Goal: Check status: Check status

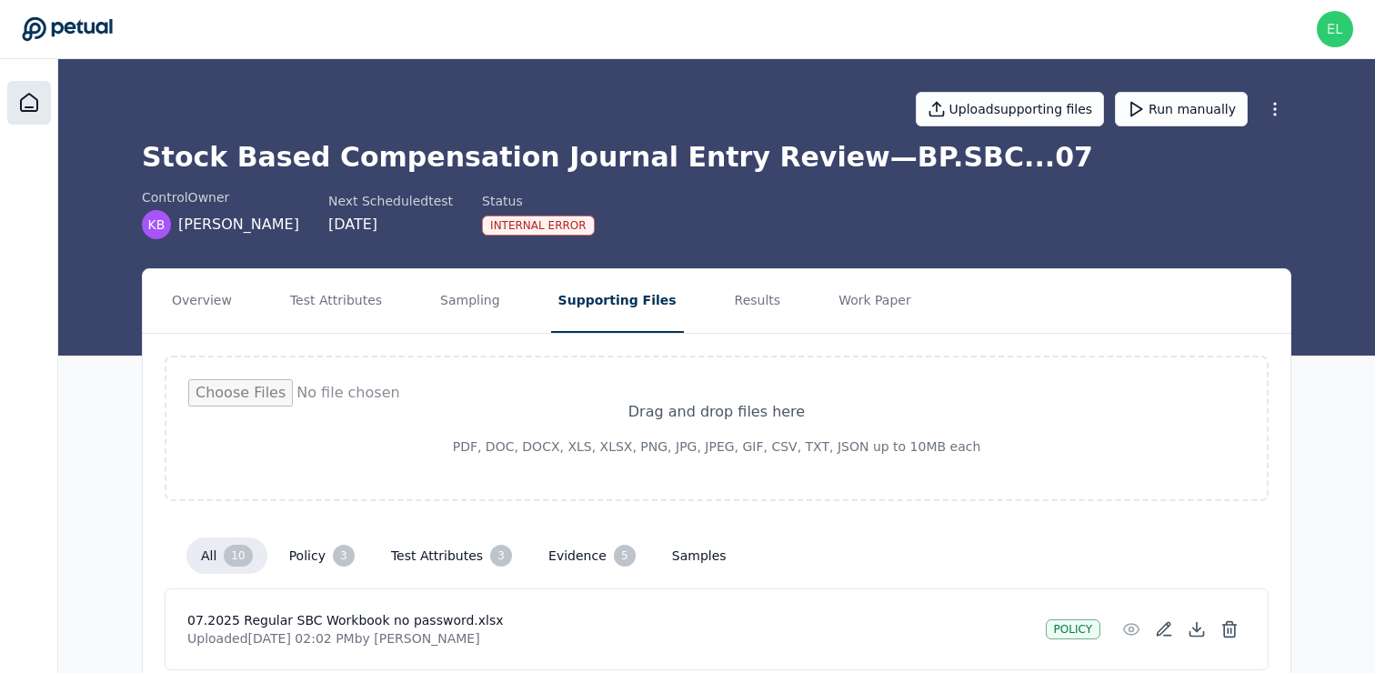
click at [33, 105] on icon at bounding box center [29, 103] width 22 height 22
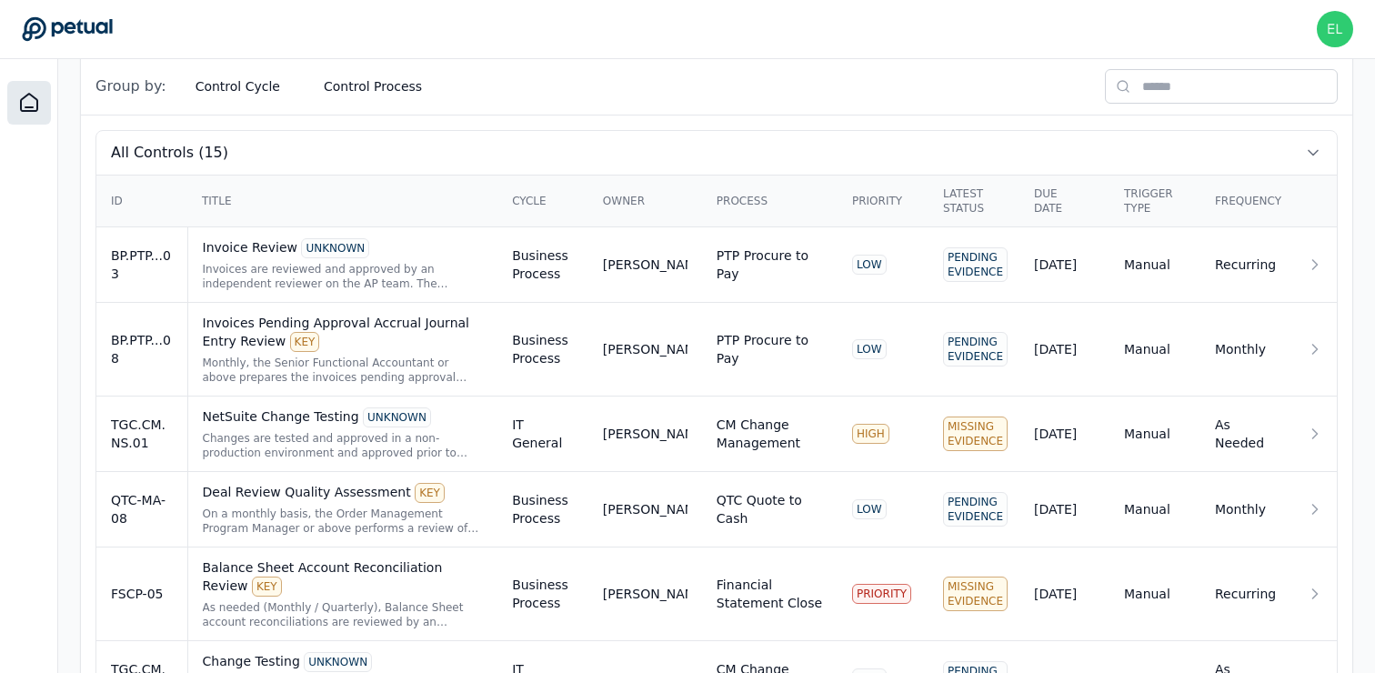
scroll to position [560, 0]
click at [292, 440] on div "Changes are tested and approved in a non-production environment and approved pr…" at bounding box center [343, 444] width 281 height 29
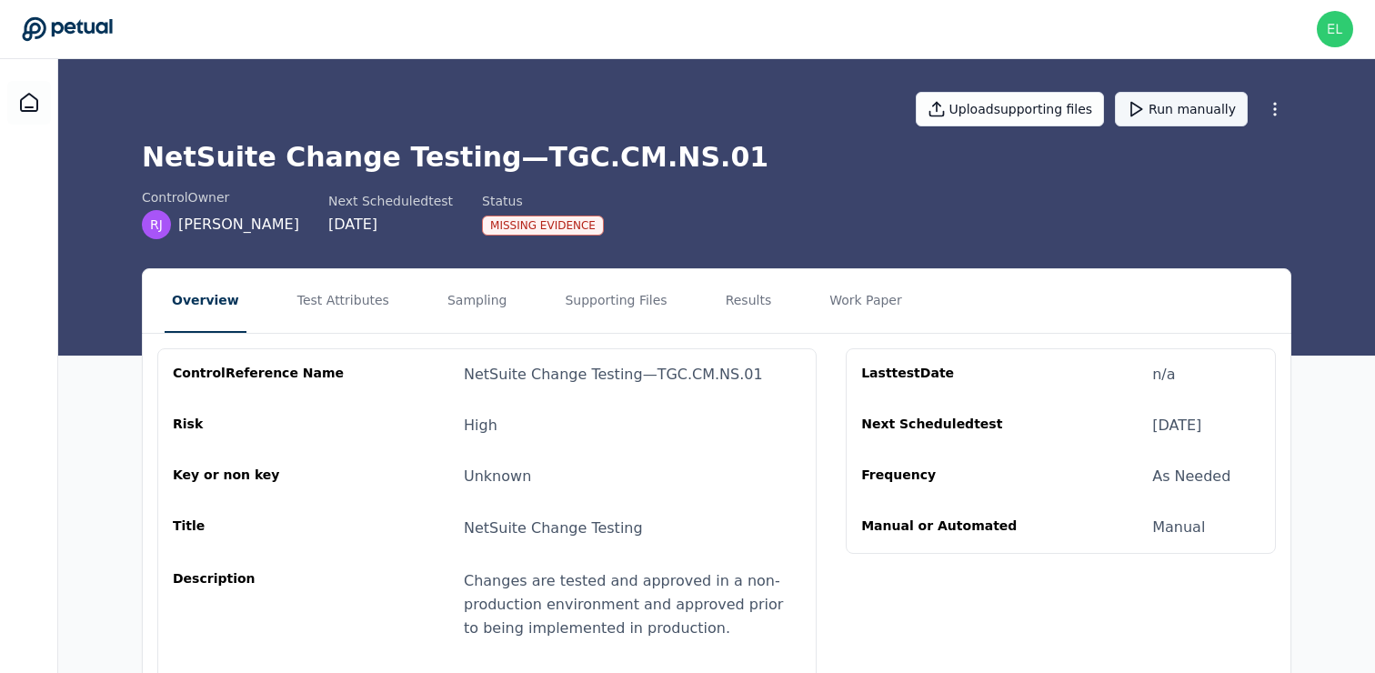
click at [1174, 116] on button "Run manually" at bounding box center [1181, 109] width 133 height 35
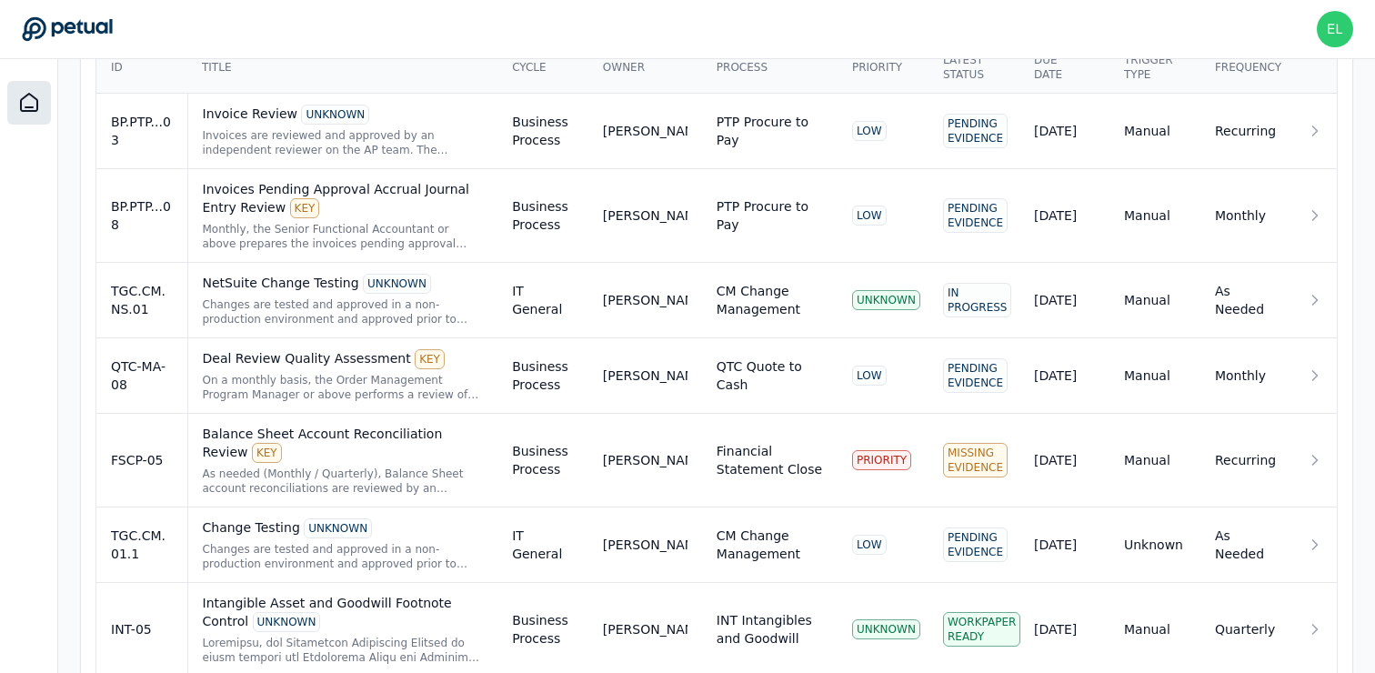
scroll to position [704, 0]
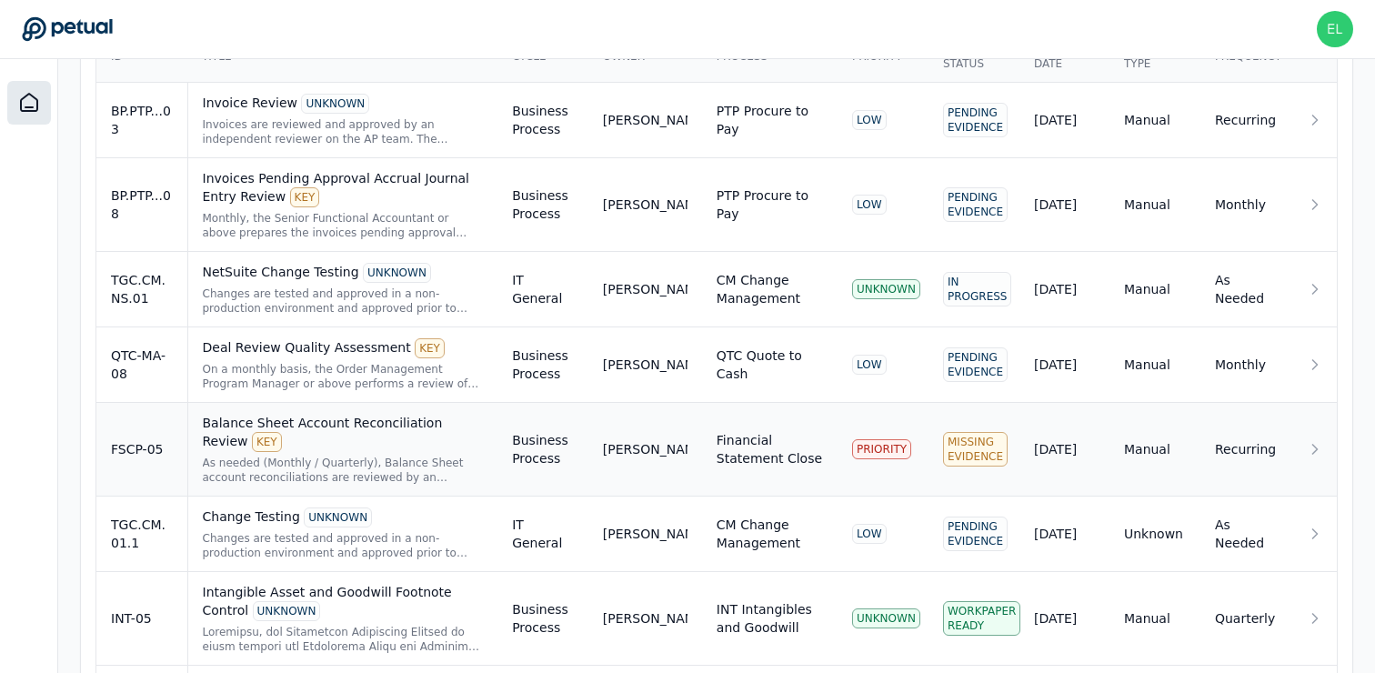
click at [156, 450] on div "FSCP-05" at bounding box center [142, 449] width 62 height 18
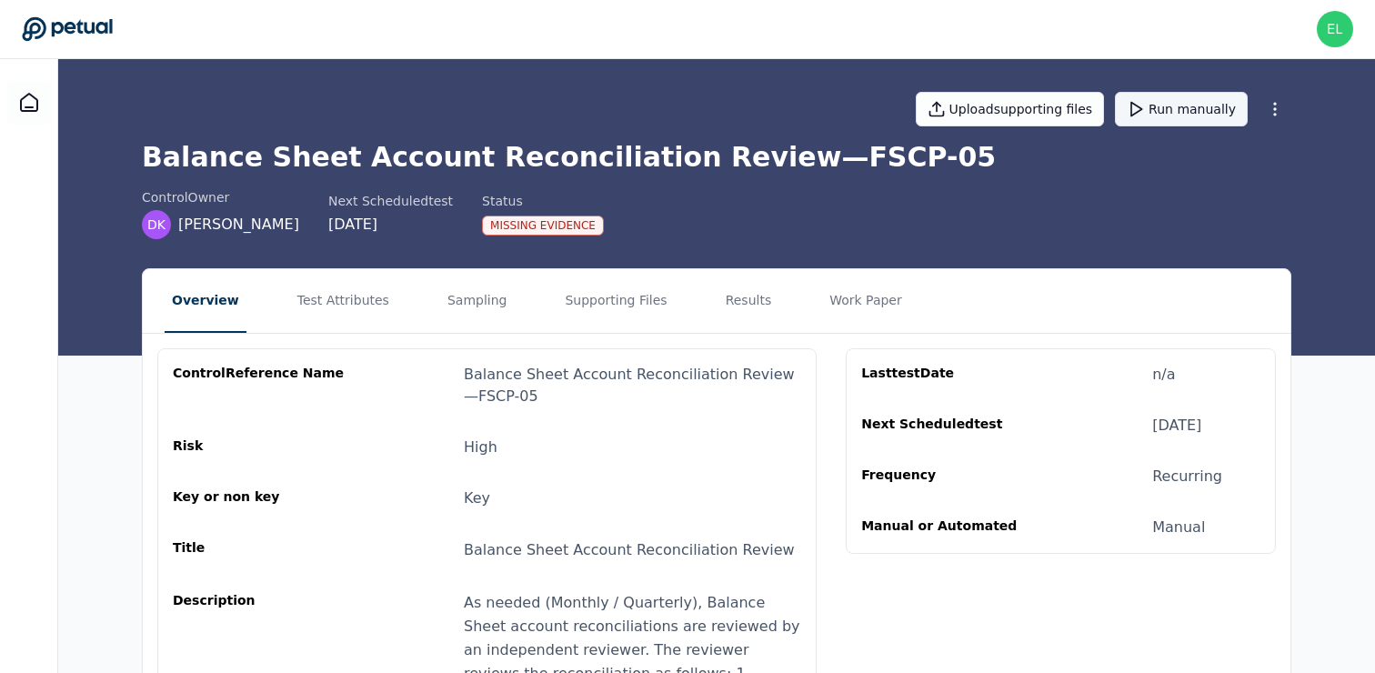
click at [1178, 112] on button "Run manually" at bounding box center [1181, 109] width 133 height 35
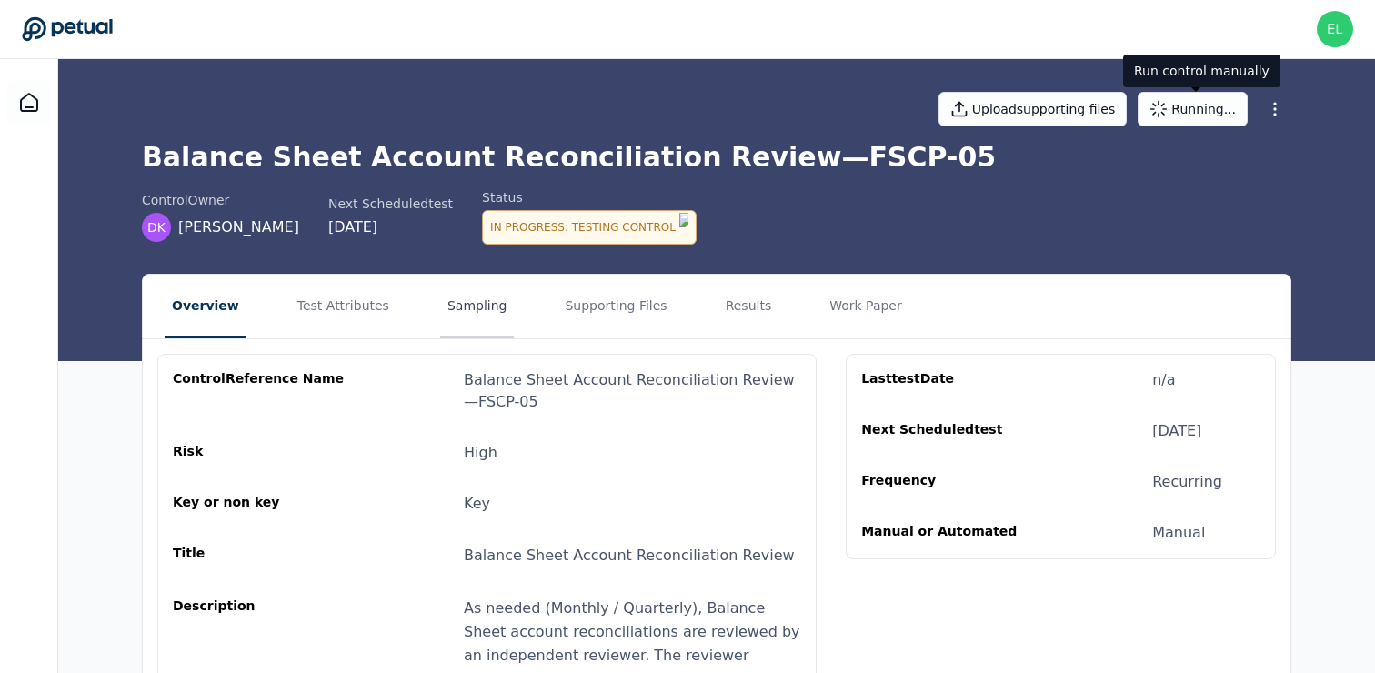
click at [447, 318] on button "Sampling" at bounding box center [477, 307] width 75 height 64
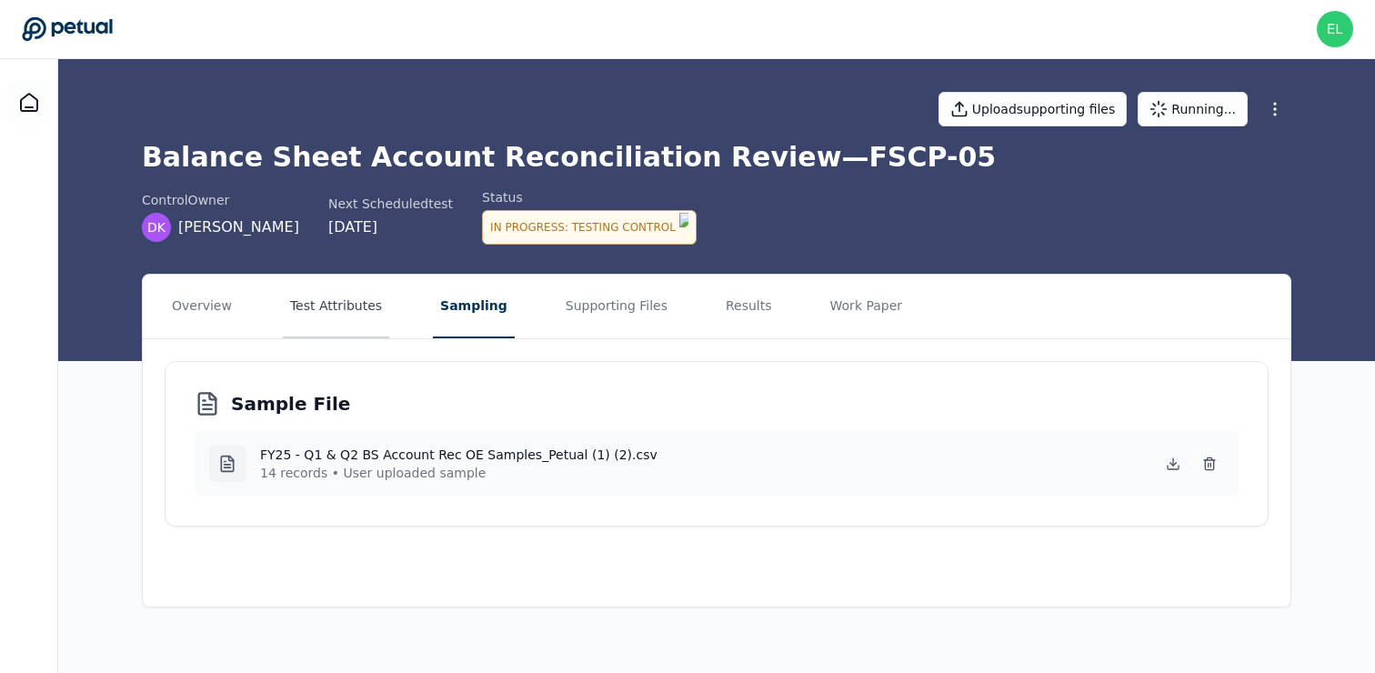
click at [361, 306] on button "Test Attributes" at bounding box center [336, 307] width 106 height 64
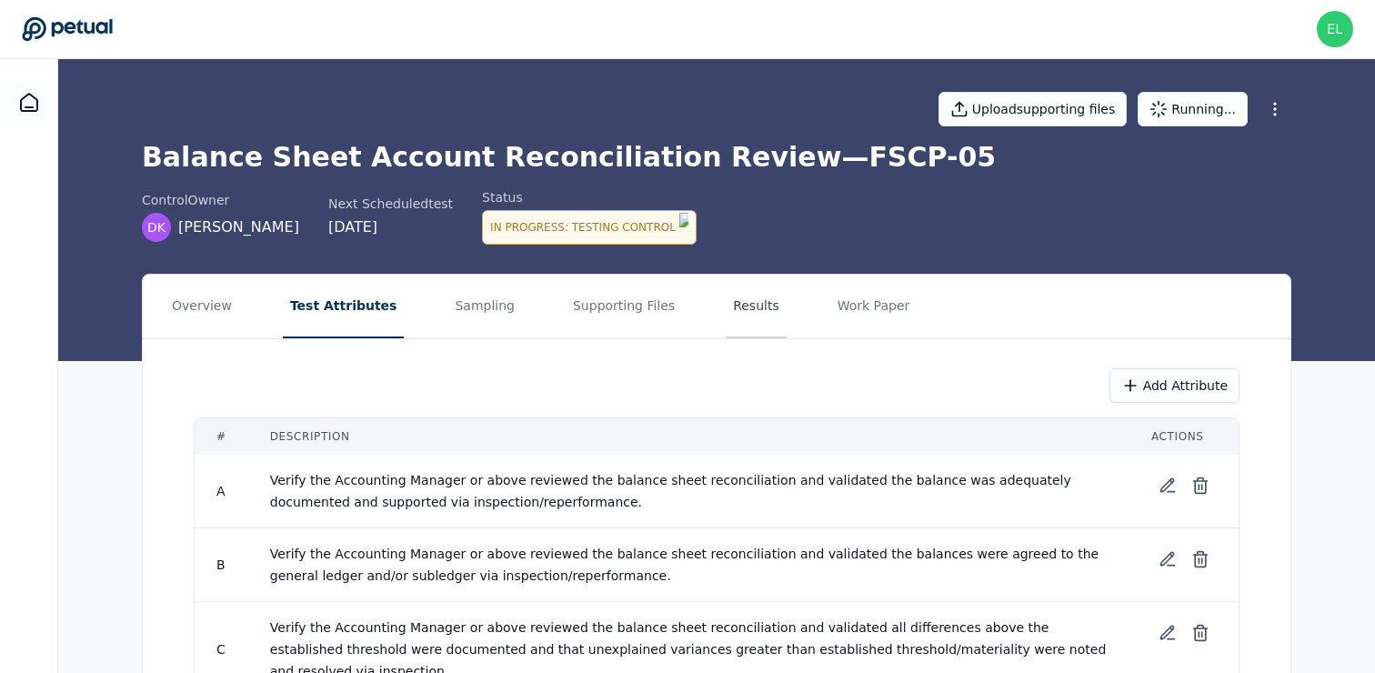
click at [730, 294] on button "Results" at bounding box center [756, 307] width 61 height 64
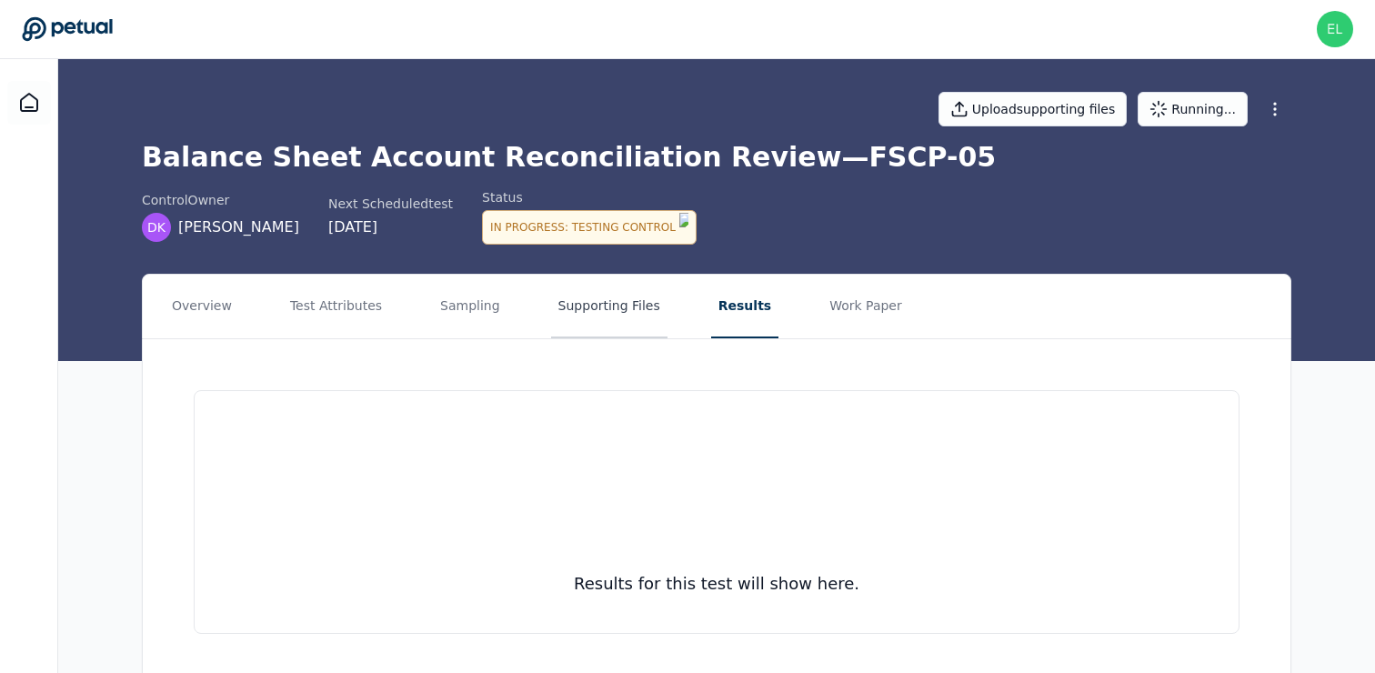
click at [579, 326] on button "Supporting Files" at bounding box center [609, 307] width 116 height 64
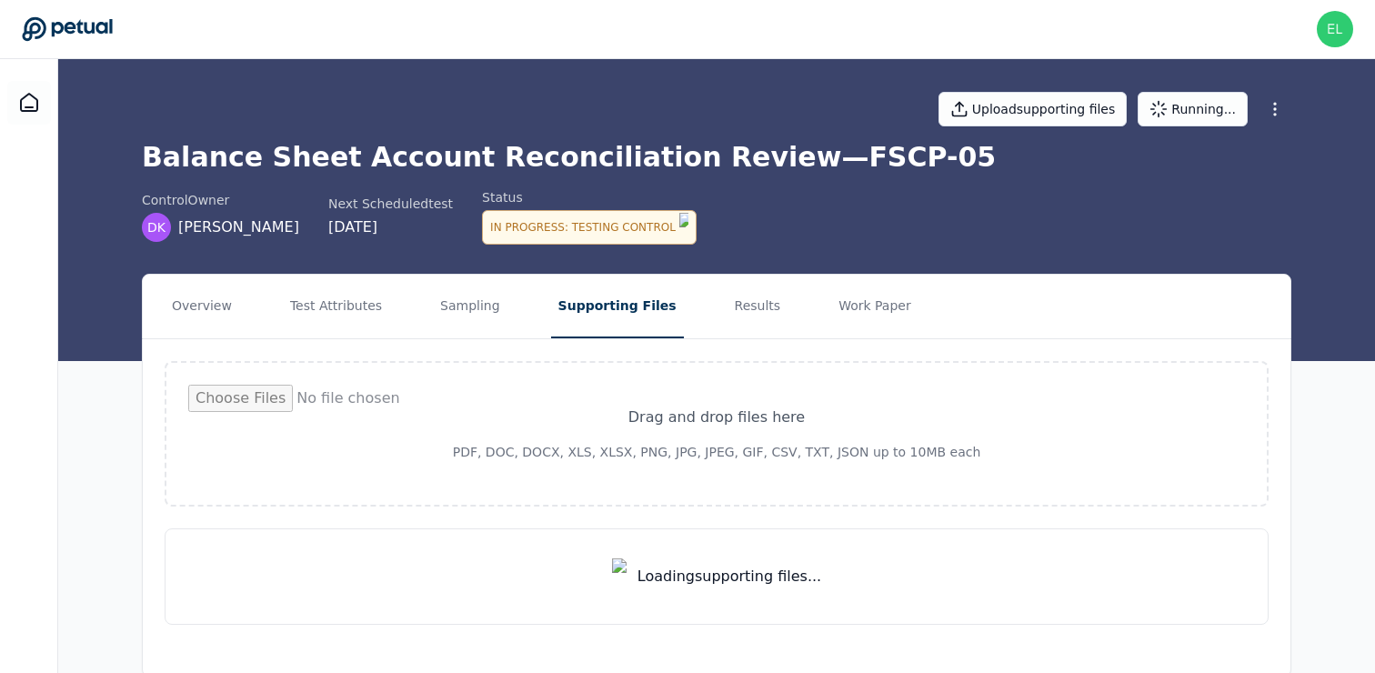
click at [760, 299] on nav "Overview Test Attributes Sampling Supporting Files Results Work Paper" at bounding box center [717, 307] width 1148 height 64
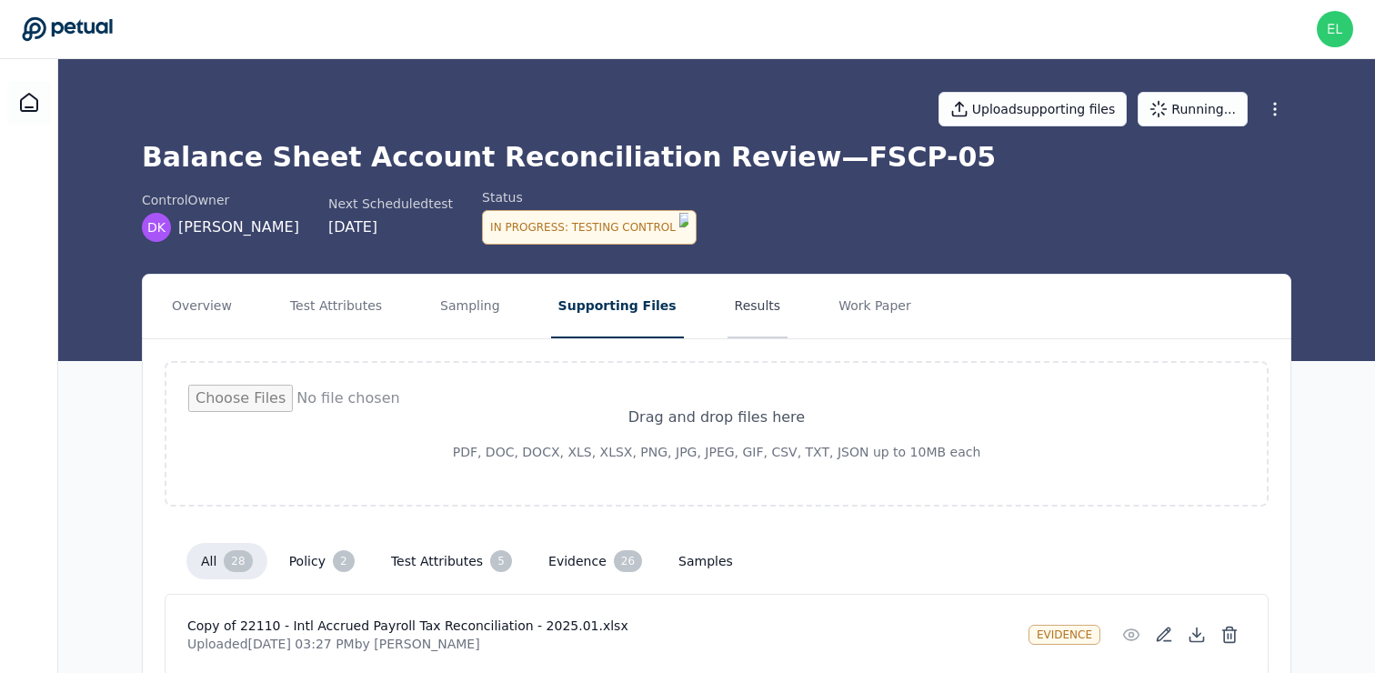
click at [729, 299] on button "Results" at bounding box center [758, 307] width 61 height 64
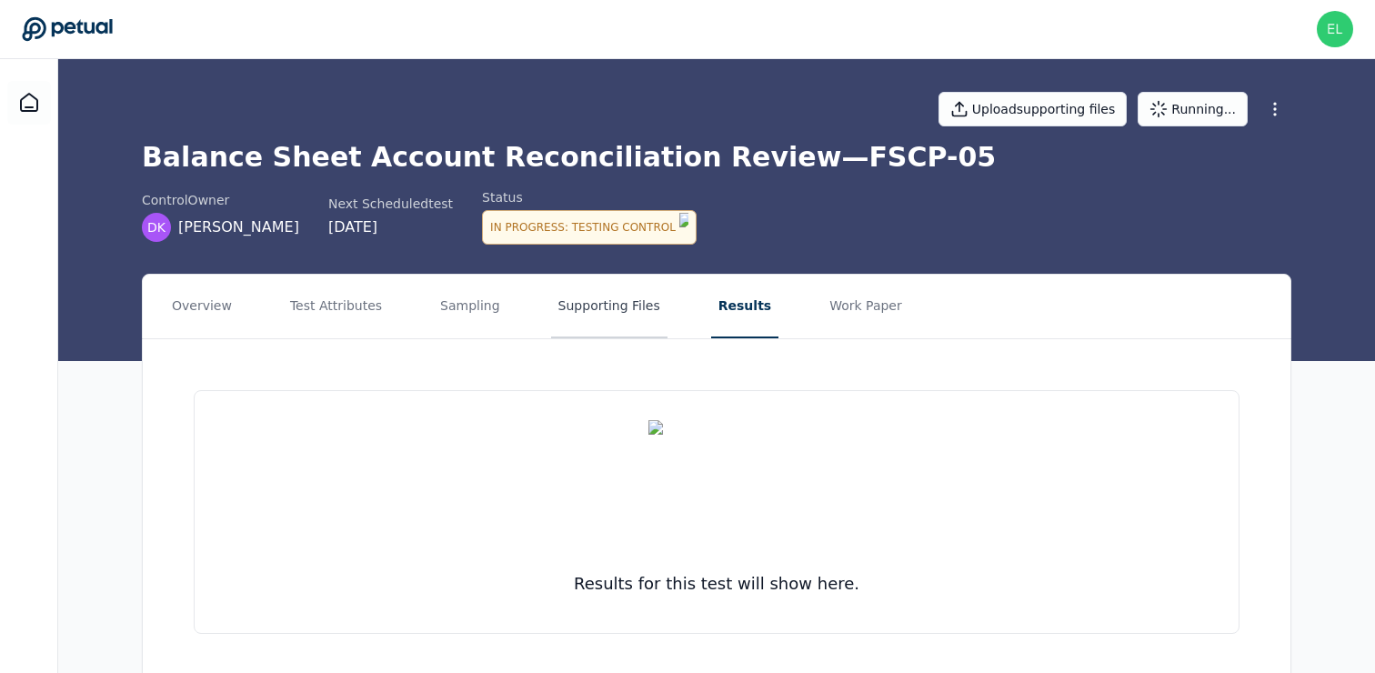
click at [599, 320] on button "Supporting Files" at bounding box center [609, 307] width 116 height 64
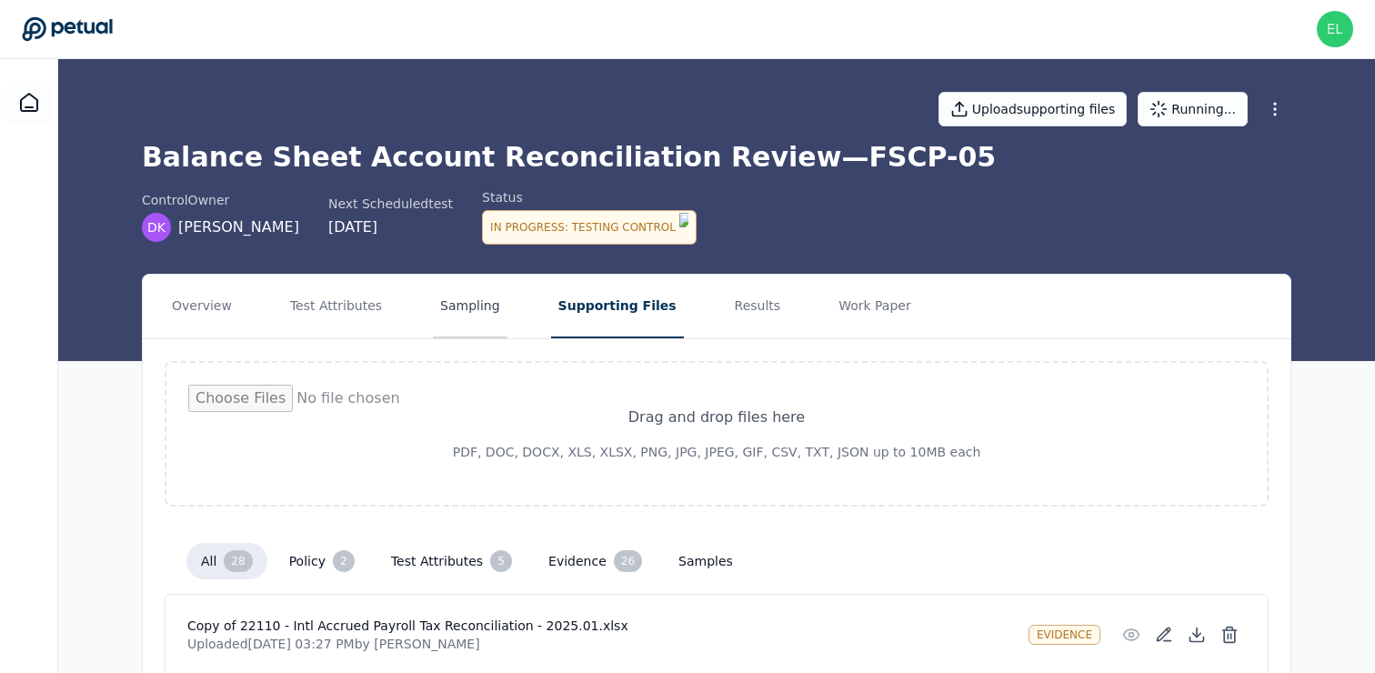
click at [456, 307] on button "Sampling" at bounding box center [470, 307] width 75 height 64
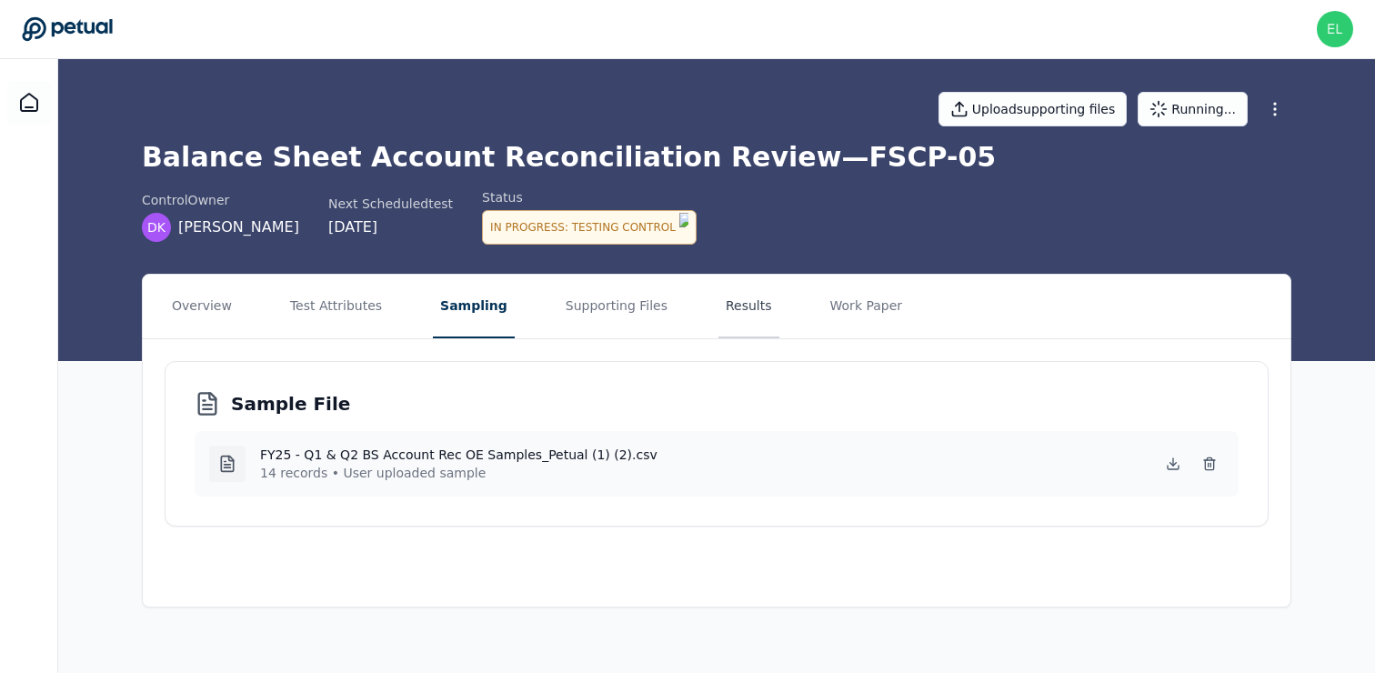
click at [731, 313] on button "Results" at bounding box center [749, 307] width 61 height 64
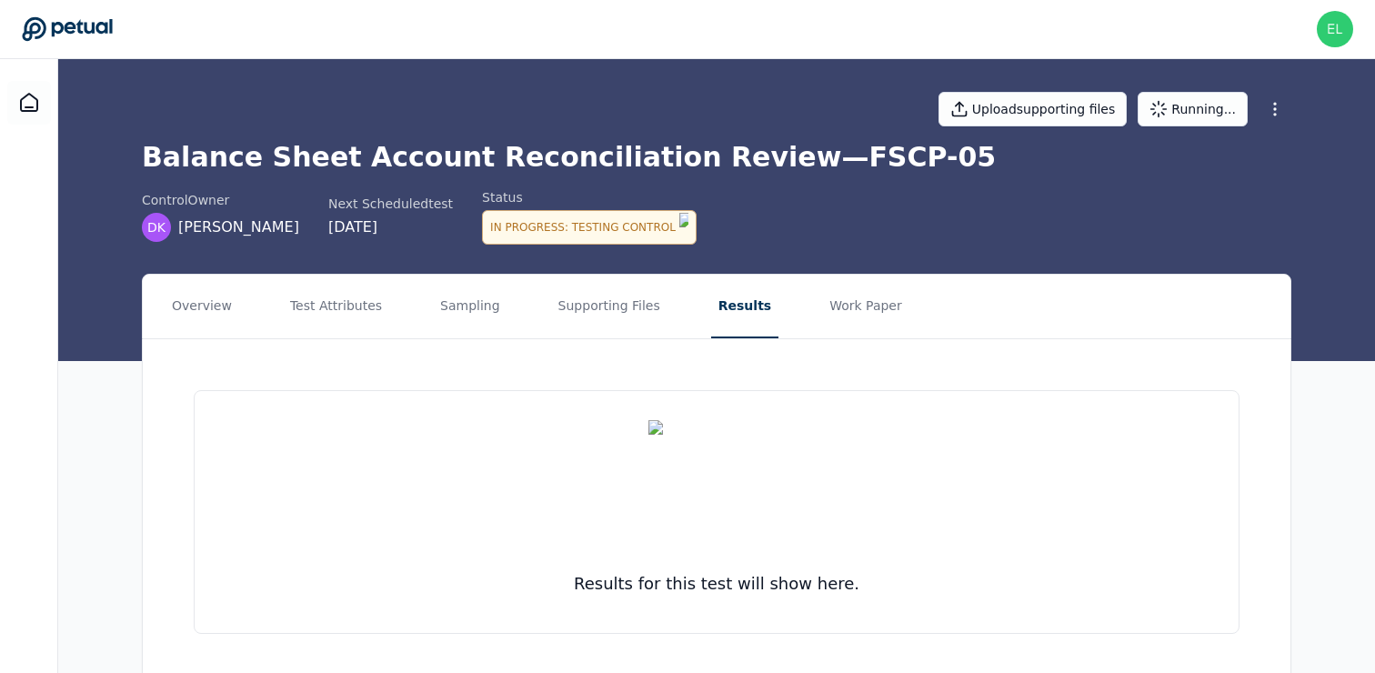
scroll to position [48, 0]
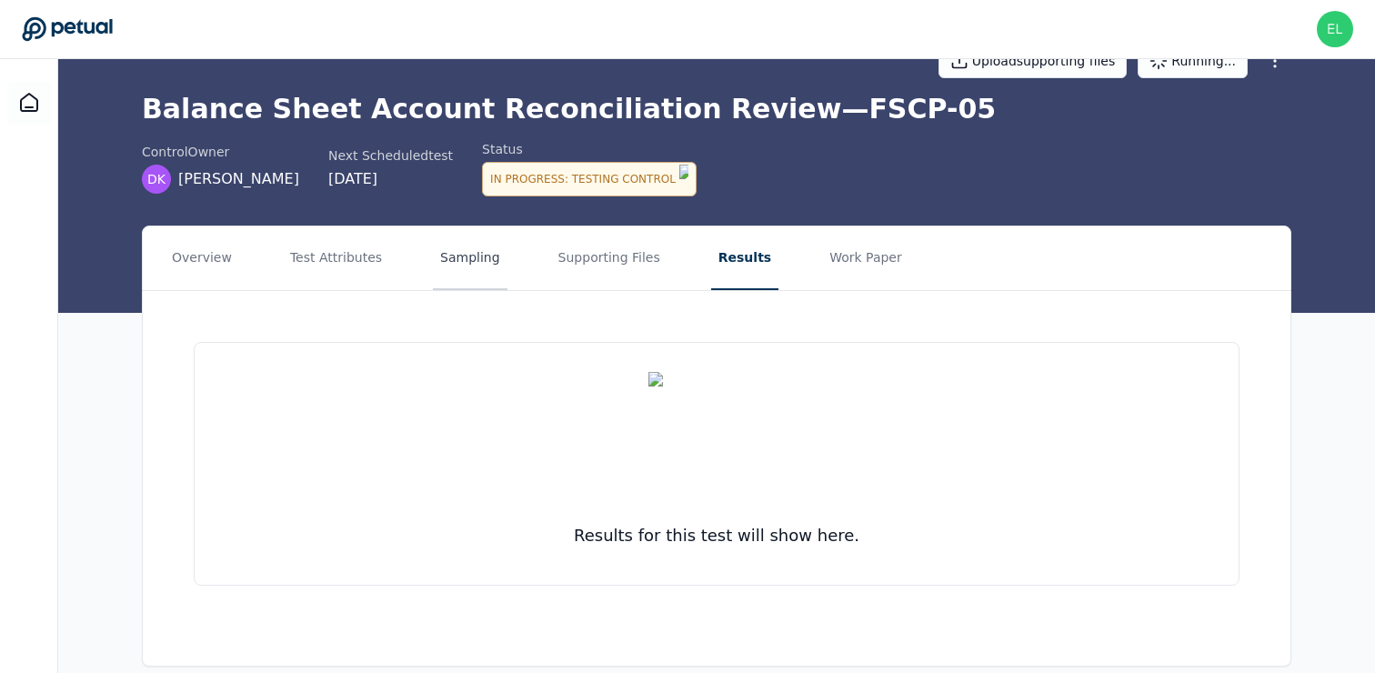
click at [460, 264] on button "Sampling" at bounding box center [470, 259] width 75 height 64
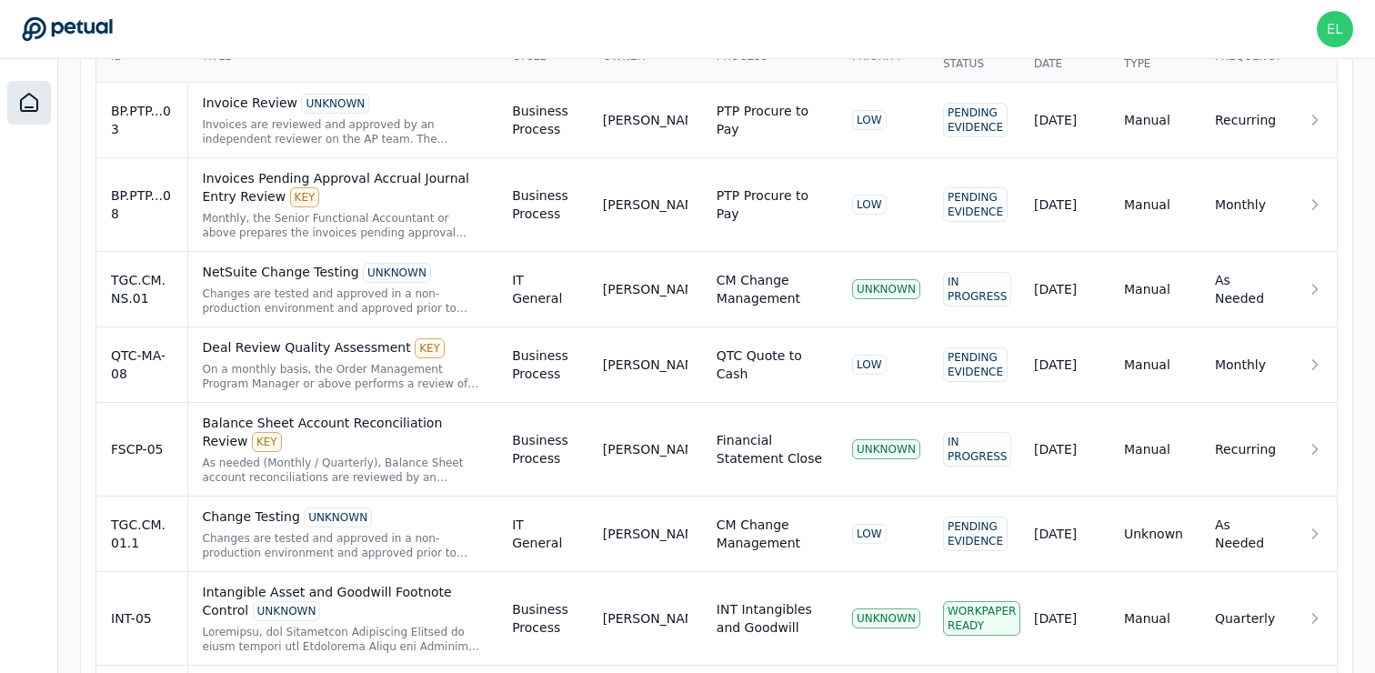
scroll to position [690, 0]
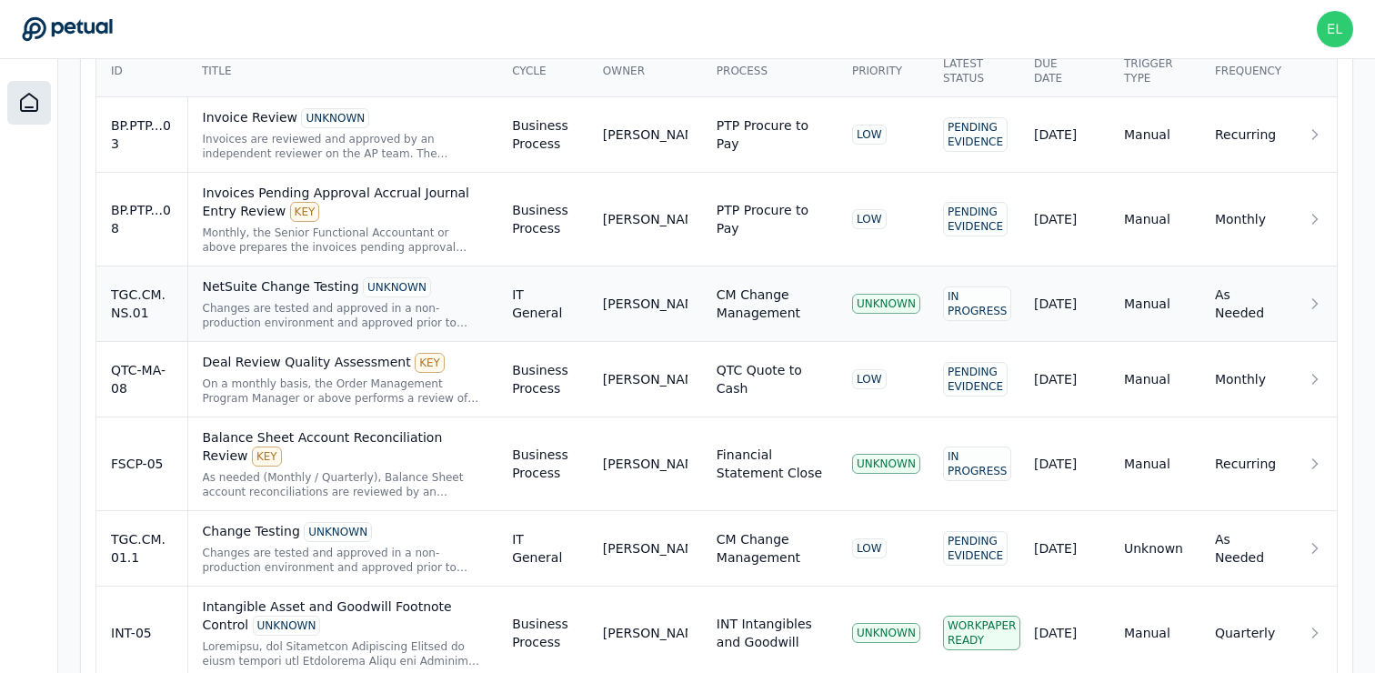
click at [288, 310] on div "Changes are tested and approved in a non-production environment and approved pr…" at bounding box center [343, 315] width 281 height 29
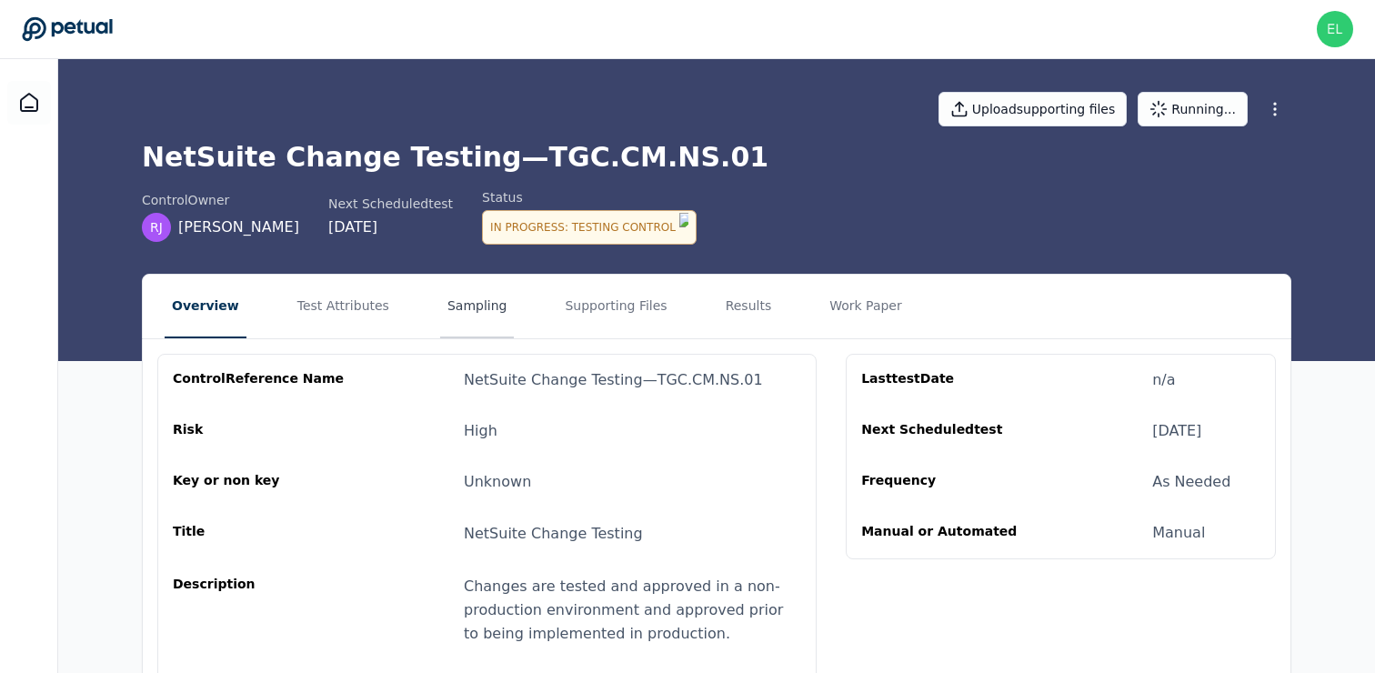
click at [476, 313] on button "Sampling" at bounding box center [477, 307] width 75 height 64
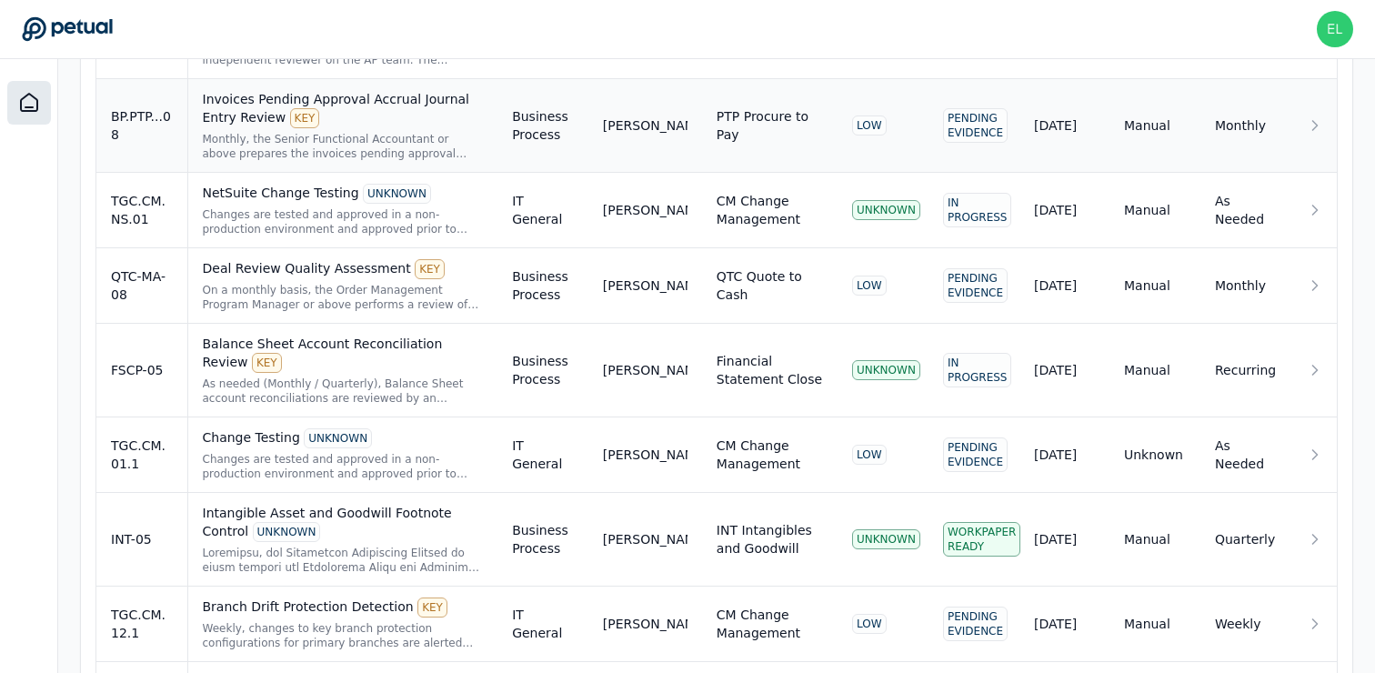
scroll to position [761, 0]
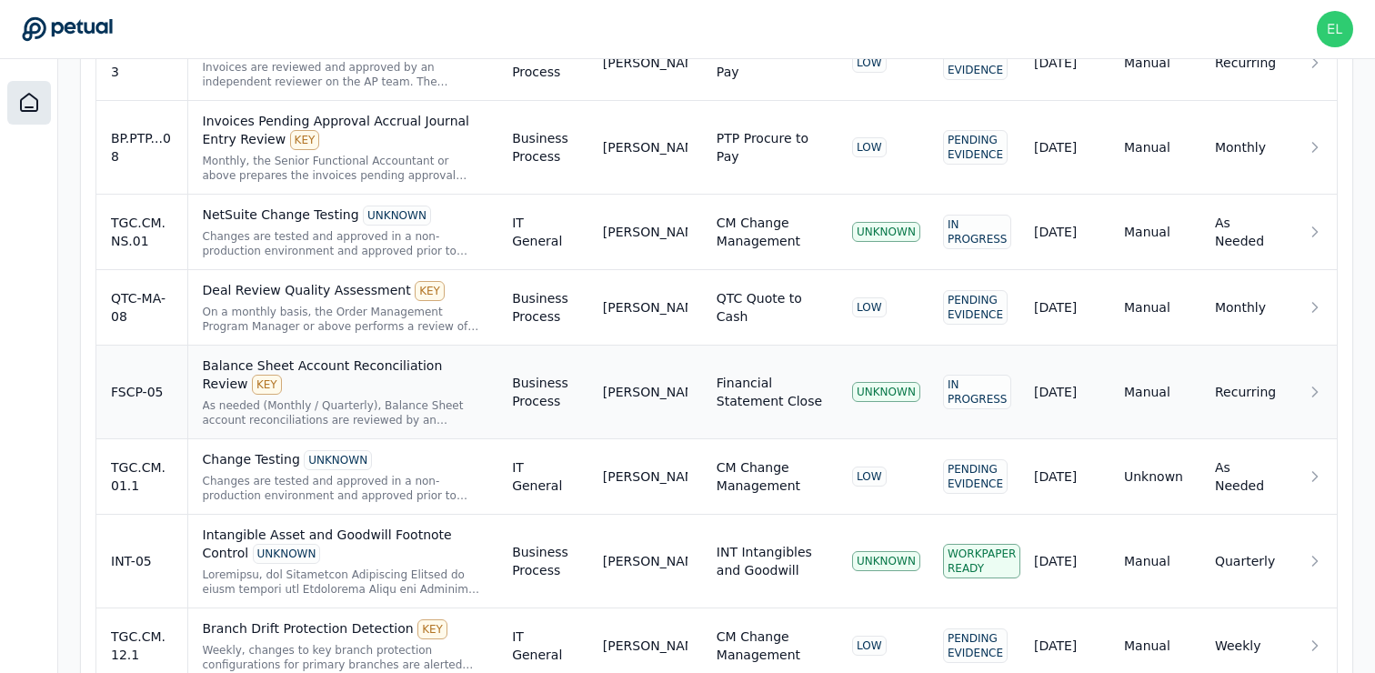
click at [161, 387] on div "FSCP-05" at bounding box center [142, 392] width 62 height 18
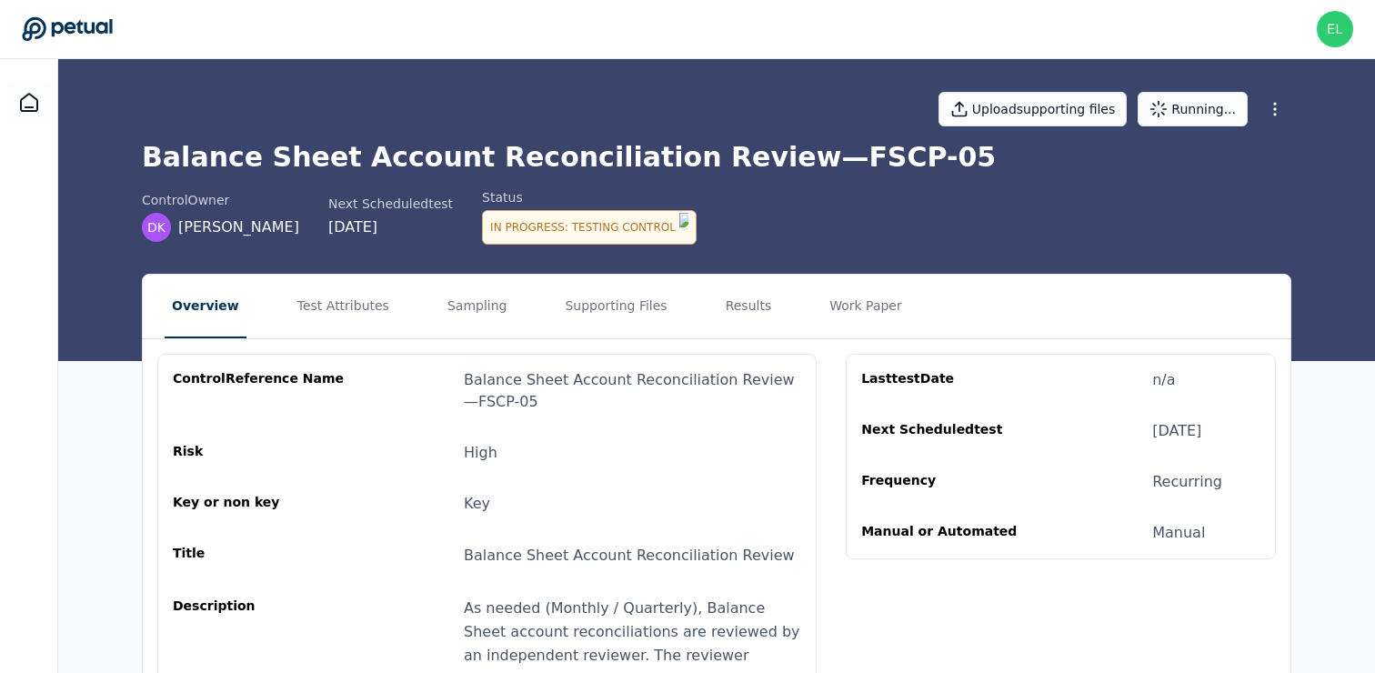
click at [515, 313] on nav "Overview Test Attributes Sampling Supporting Files Results Work Paper" at bounding box center [717, 307] width 1148 height 64
click at [460, 308] on button "Sampling" at bounding box center [477, 307] width 75 height 64
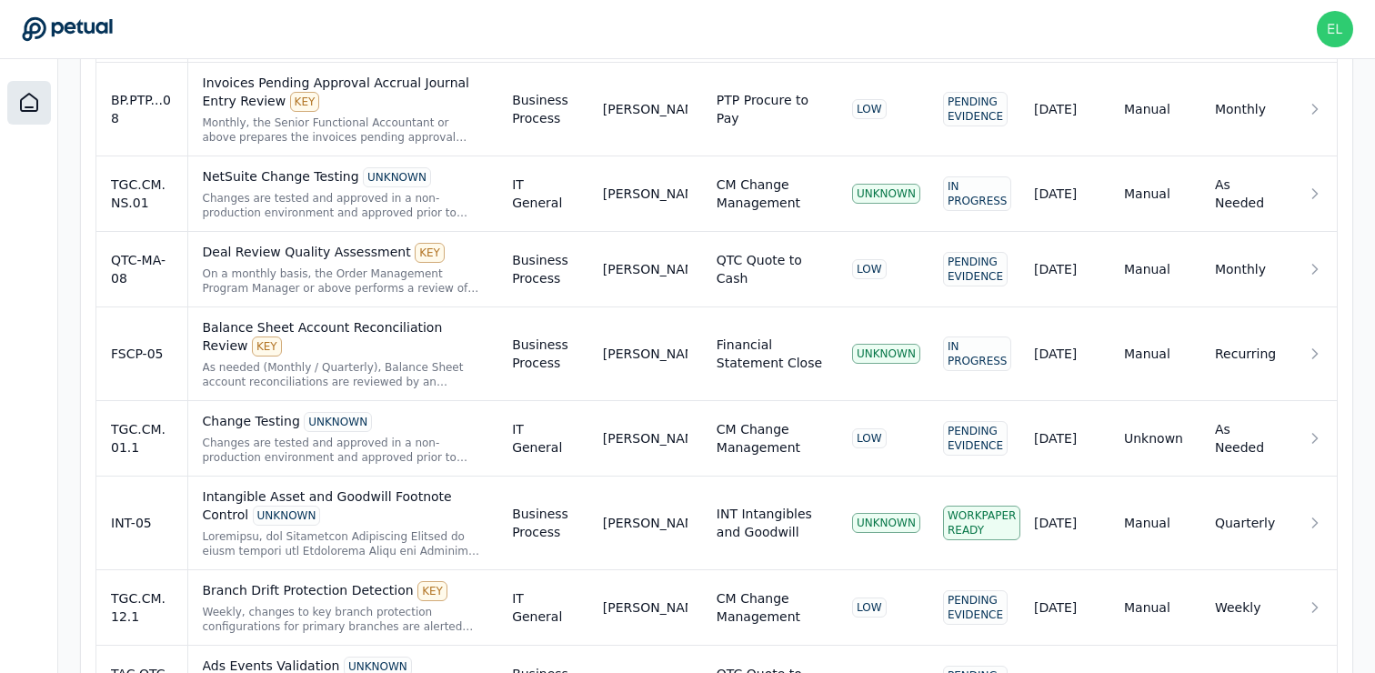
scroll to position [801, 0]
click at [162, 384] on td "FSCP-05" at bounding box center [141, 353] width 91 height 94
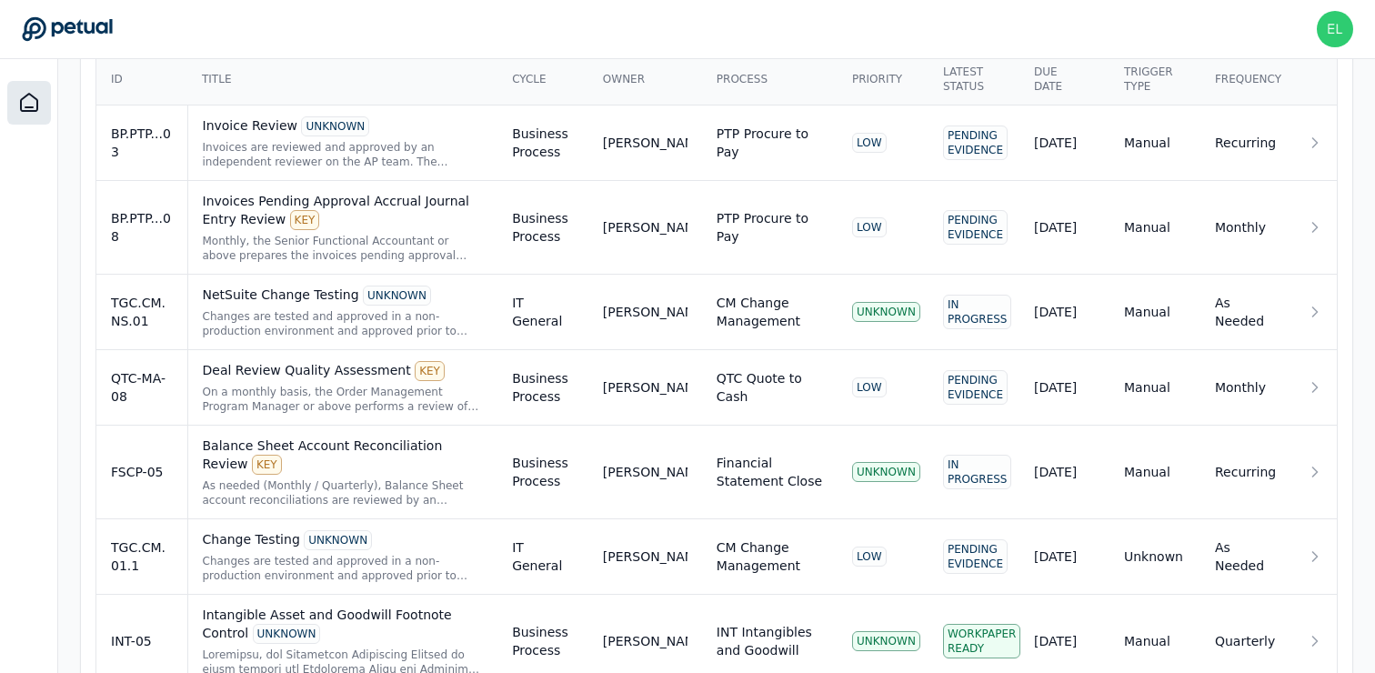
scroll to position [600, 0]
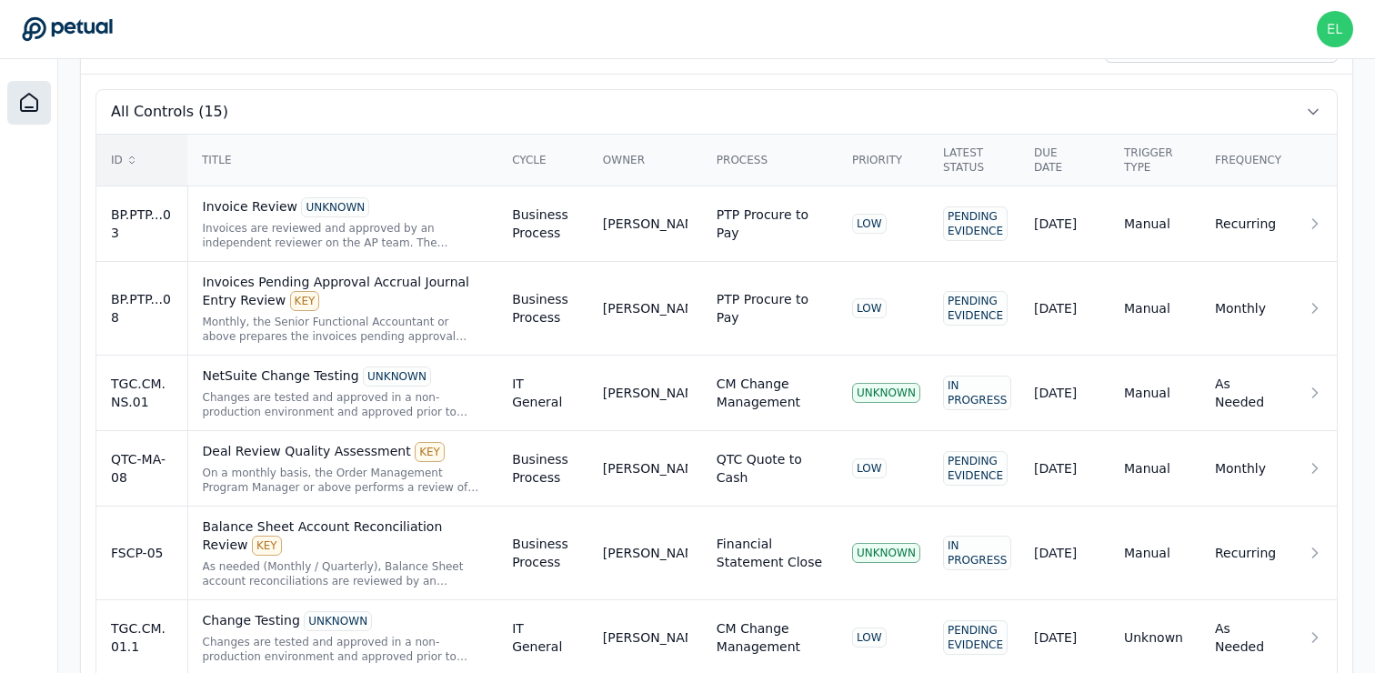
click at [128, 164] on icon at bounding box center [131, 160] width 11 height 11
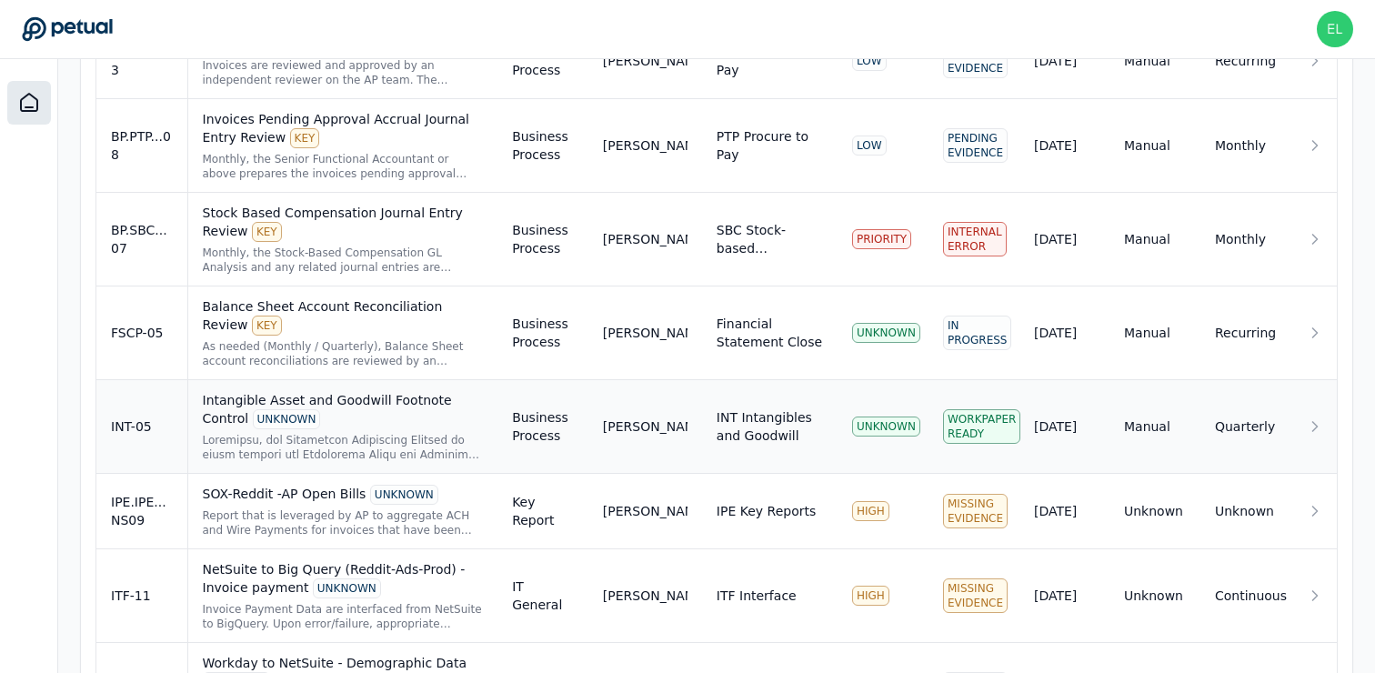
scroll to position [880, 0]
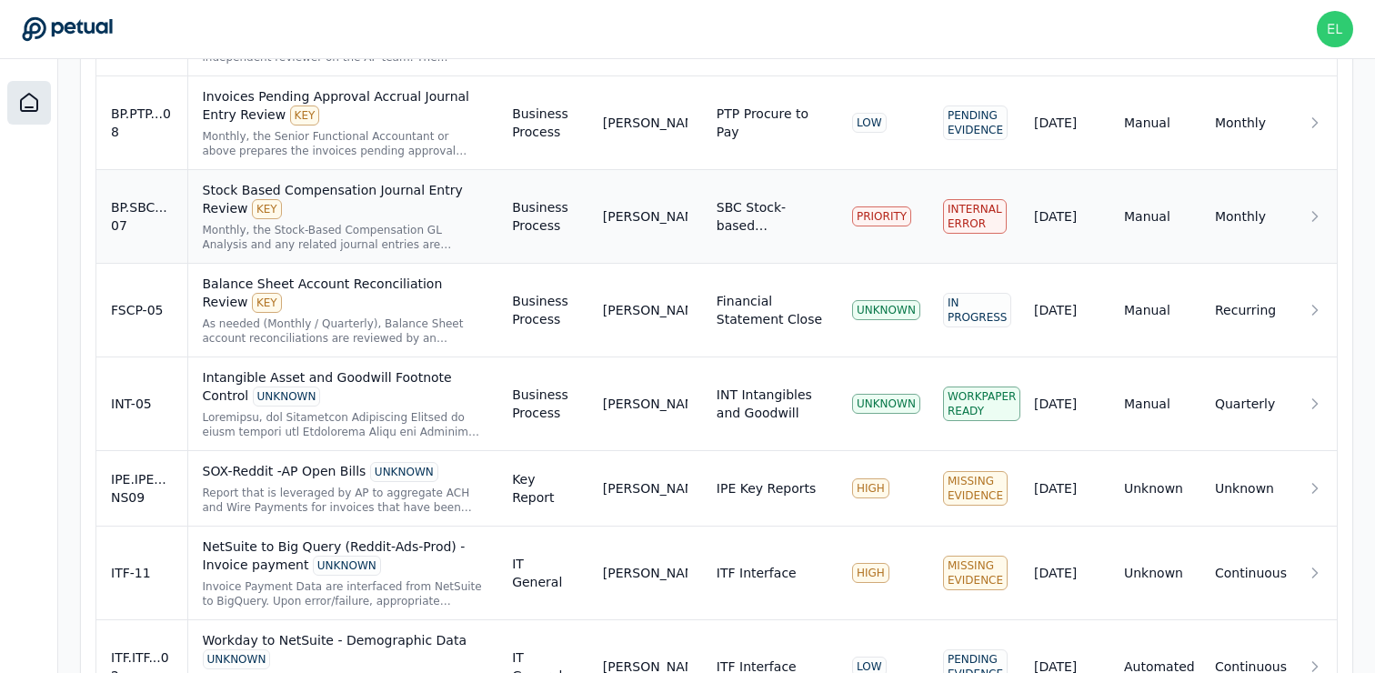
click at [149, 262] on td "BP.SBC...07" at bounding box center [141, 217] width 91 height 94
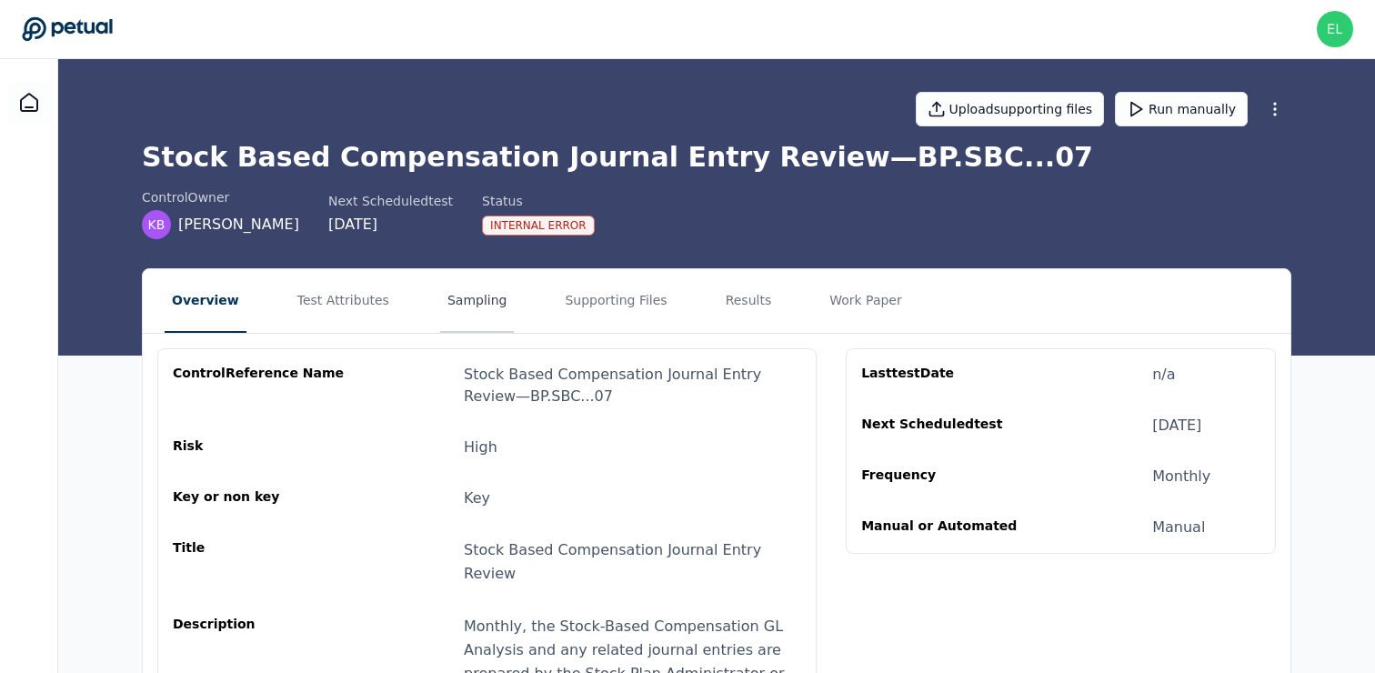
click at [479, 300] on button "Sampling" at bounding box center [477, 301] width 75 height 64
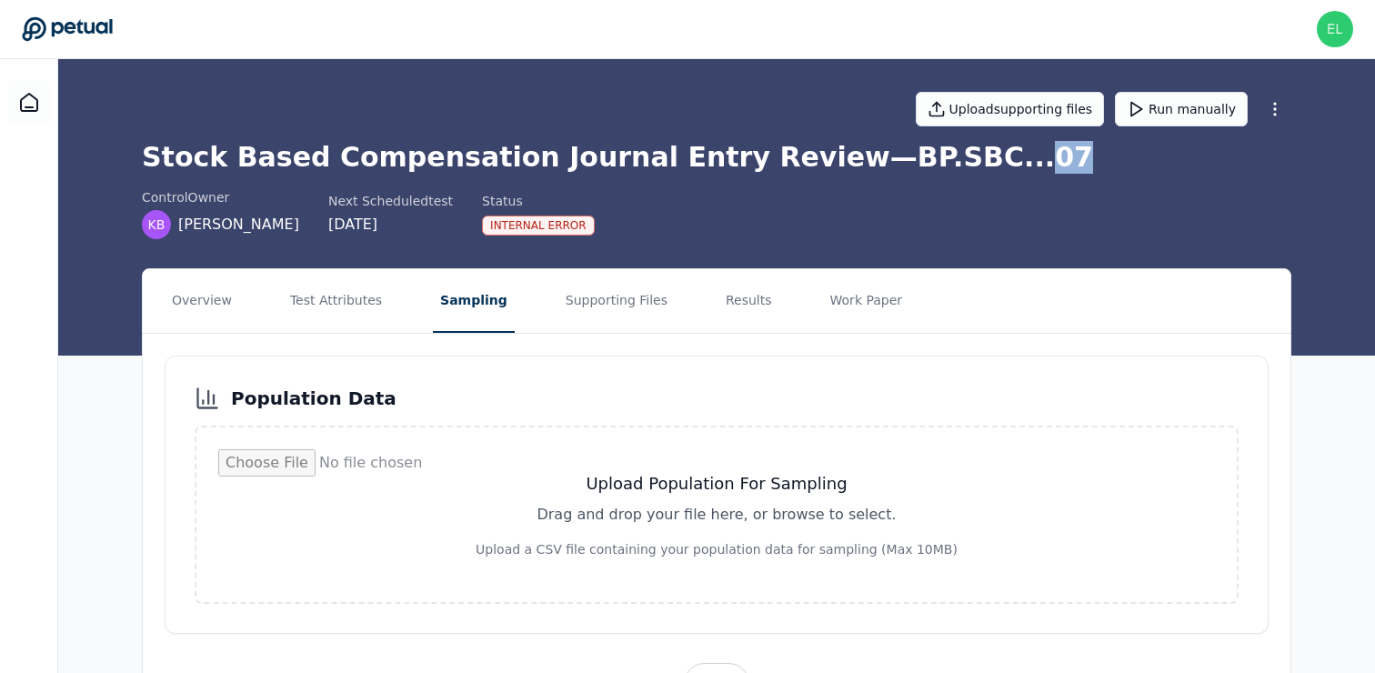
drag, startPoint x: 921, startPoint y: 157, endPoint x: 970, endPoint y: 156, distance: 49.2
click at [970, 156] on h1 "Stock Based Compensation Journal Entry Review — BP.SBC...07" at bounding box center [717, 157] width 1150 height 33
click at [1194, 116] on button "Run manually" at bounding box center [1181, 109] width 133 height 35
